Goal: Information Seeking & Learning: Learn about a topic

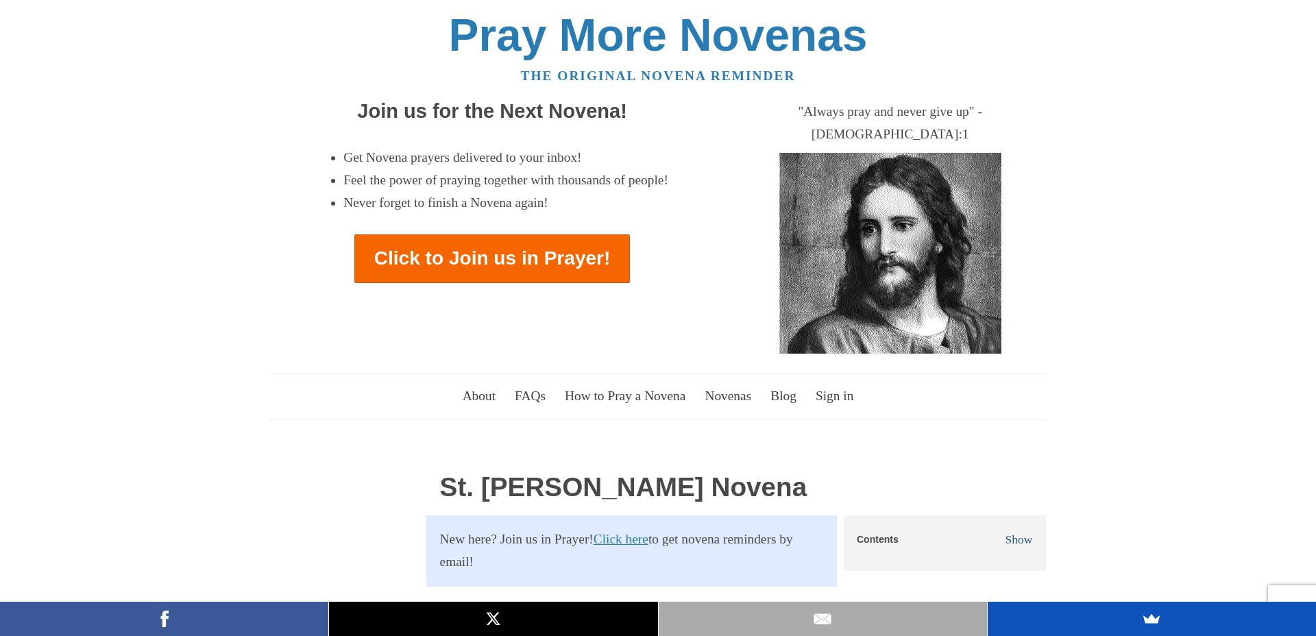
click at [1018, 532] on span "Show" at bounding box center [1018, 539] width 27 height 14
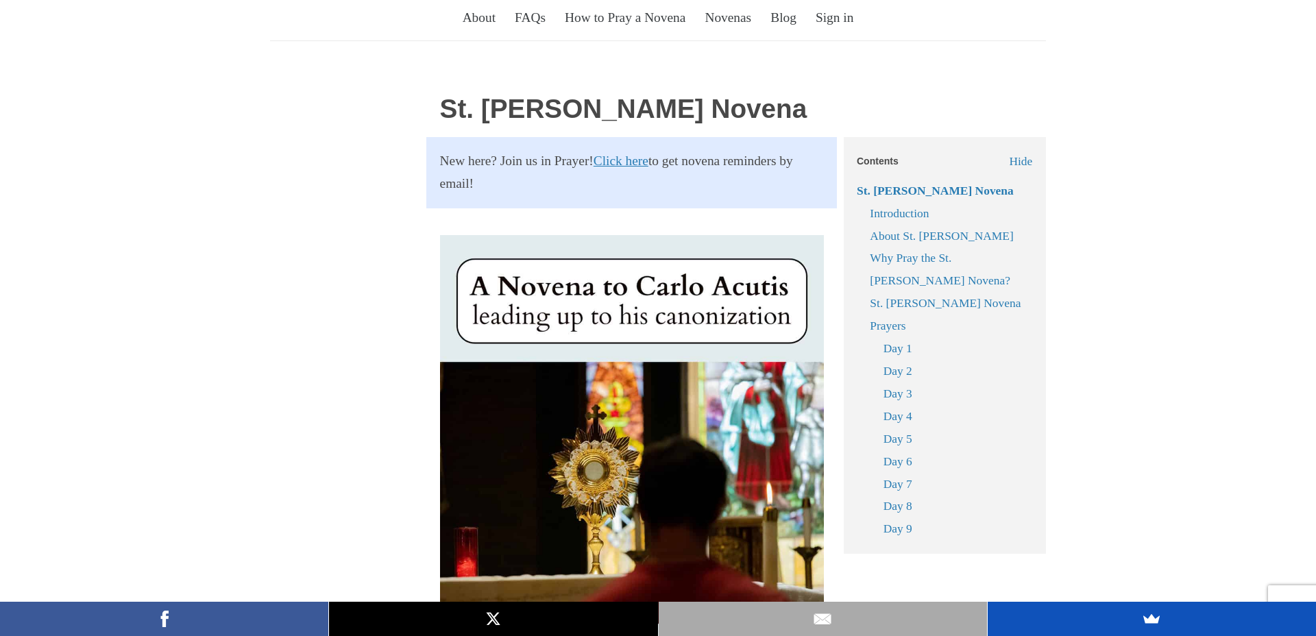
scroll to position [381, 0]
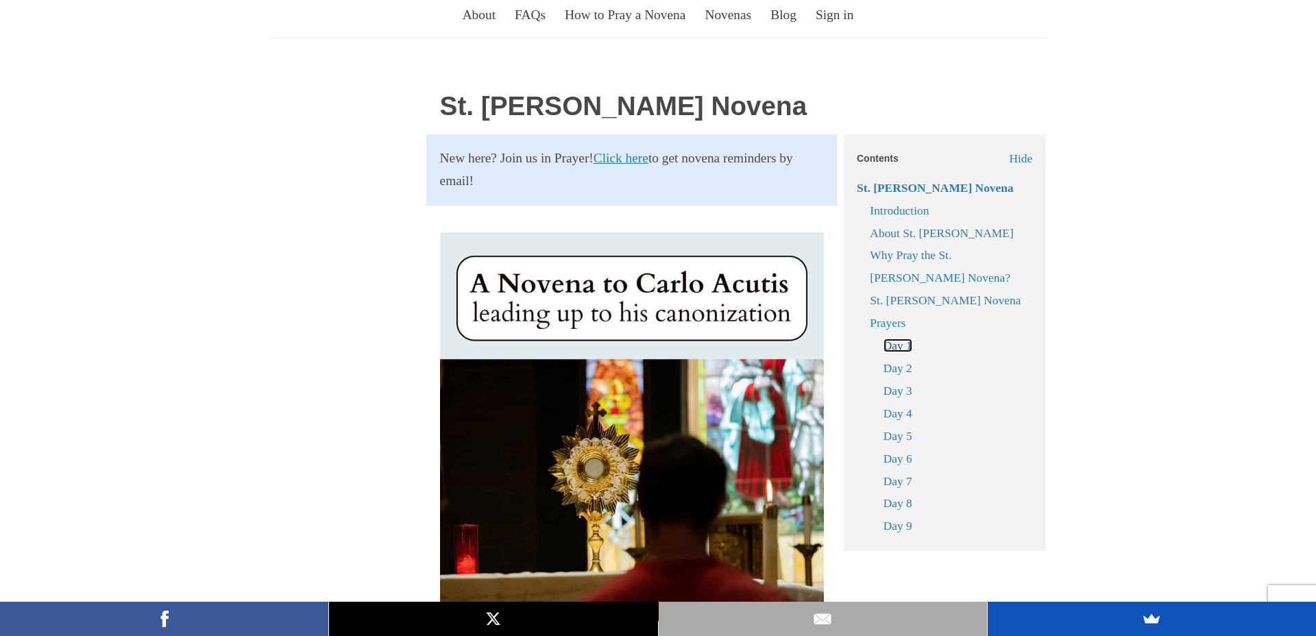
click at [898, 339] on link "Day 1" at bounding box center [897, 346] width 29 height 14
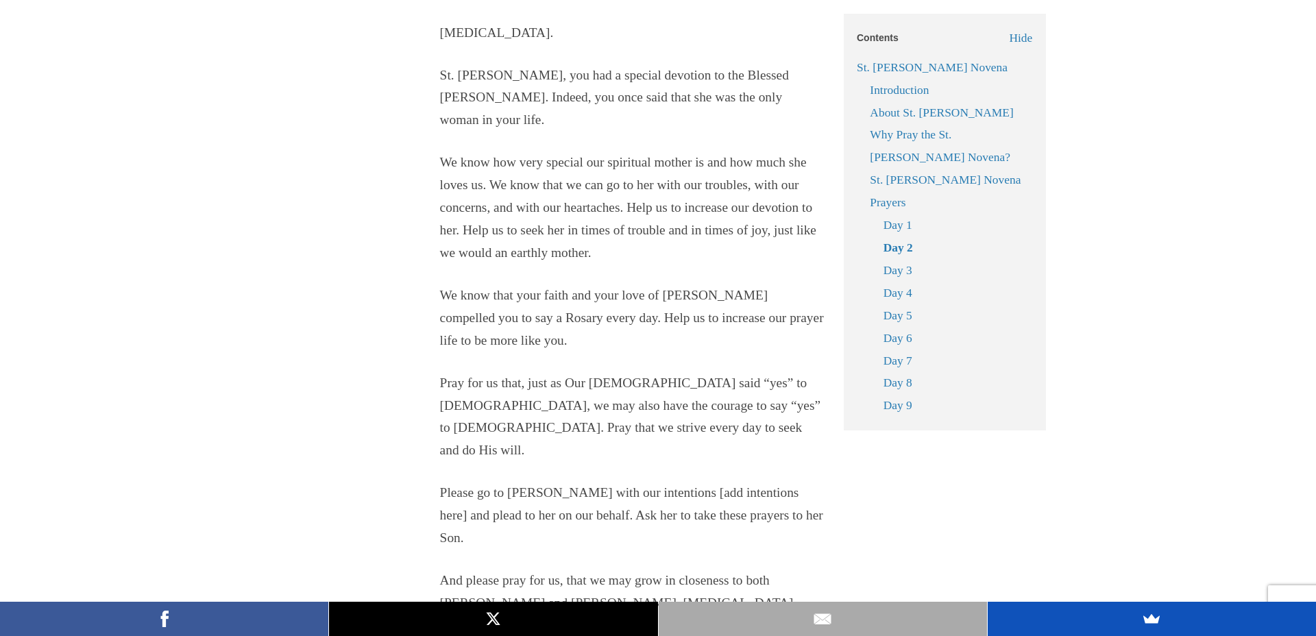
scroll to position [3242, 0]
